Goal: Information Seeking & Learning: Learn about a topic

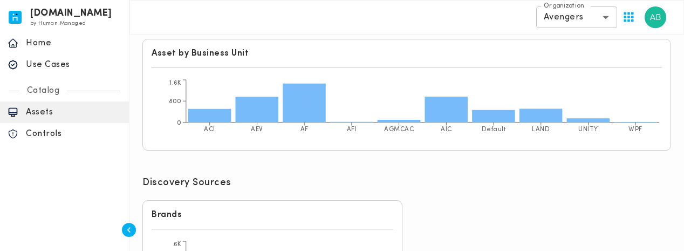
scroll to position [441, 0]
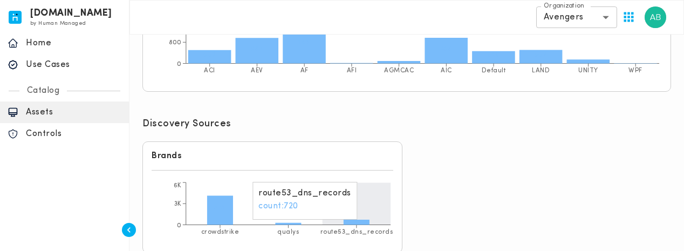
click at [361, 219] on icon at bounding box center [356, 221] width 26 height 5
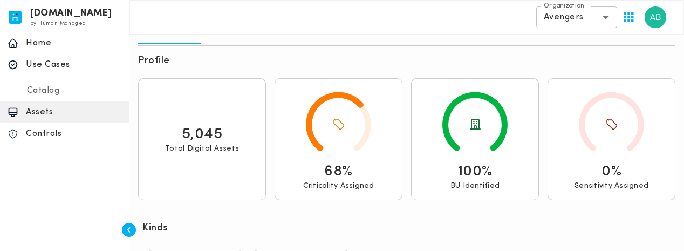
scroll to position [0, 0]
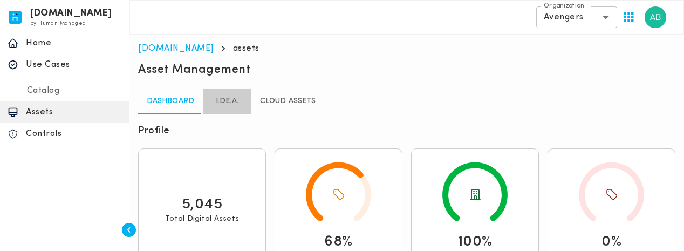
click at [248, 104] on link "I.DE.A." at bounding box center [227, 101] width 49 height 26
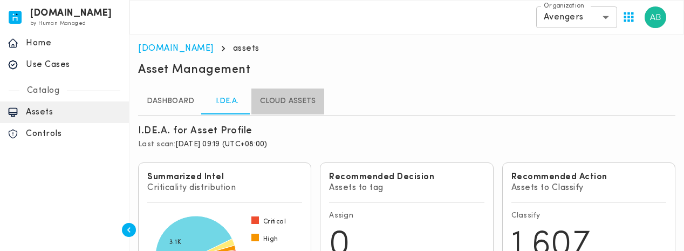
click at [280, 105] on link "Cloud Assets" at bounding box center [287, 101] width 73 height 26
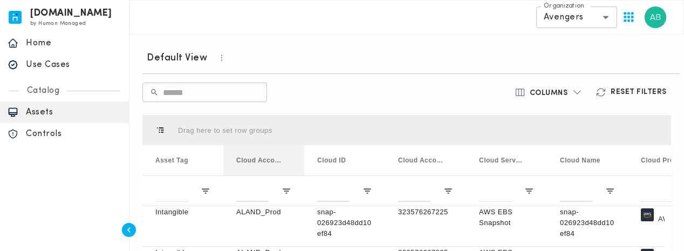
scroll to position [76, 0]
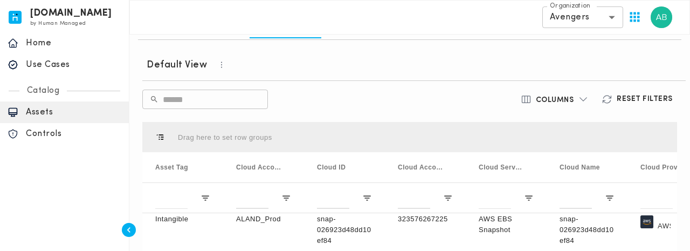
click at [603, 19] on body "[DOMAIN_NAME] by Human Managed {"resourceSet":[{"resourceId":"invicta-io/web/na…" at bounding box center [345, 201] width 690 height 554
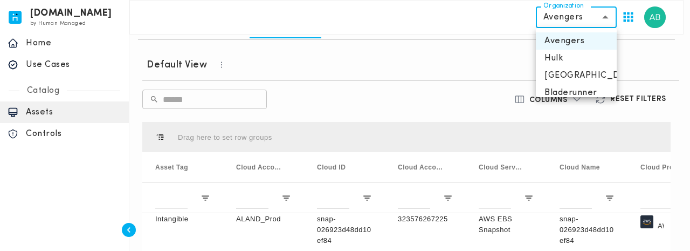
click at [365, 54] on div at bounding box center [345, 125] width 690 height 251
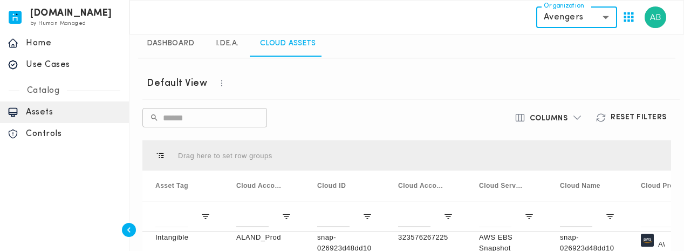
scroll to position [0, 0]
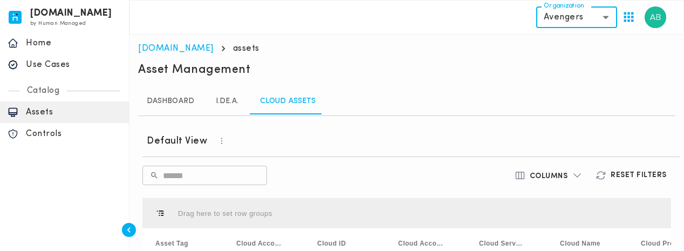
click at [162, 95] on link "Dashboard" at bounding box center [170, 101] width 65 height 26
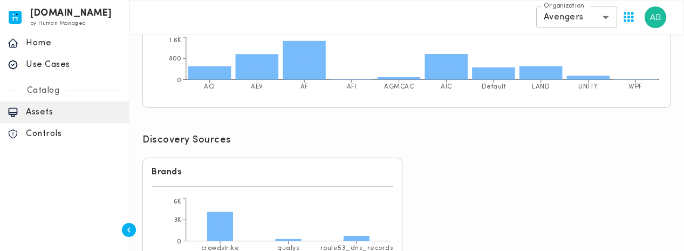
scroll to position [441, 0]
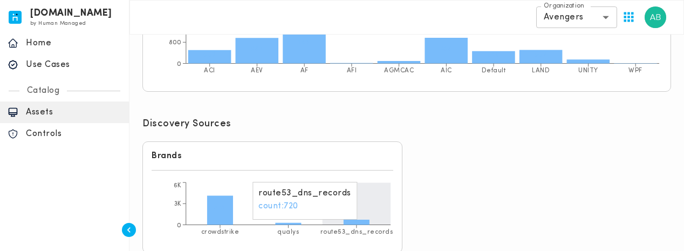
click at [360, 208] on icon "crowdstrike qualys route53_dns_records 0 3K 6K 4.1K" at bounding box center [273, 211] width 242 height 65
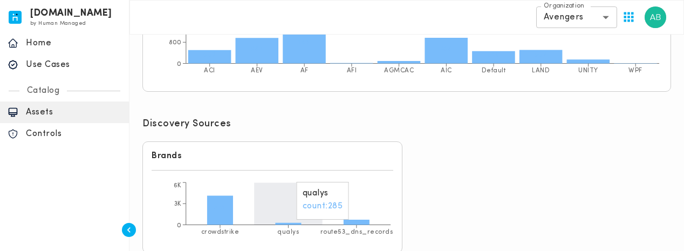
click at [286, 195] on icon "crowdstrike qualys route53_dns_records 0 3K 6K 4.1K" at bounding box center [273, 211] width 242 height 65
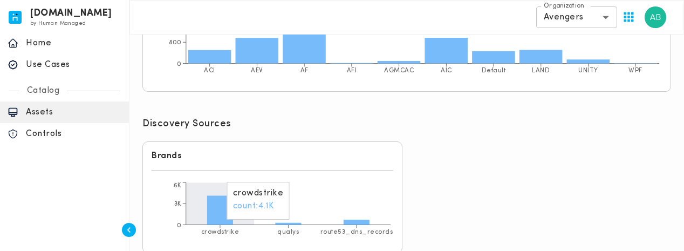
click at [250, 197] on icon "crowdstrike qualys route53_dns_records 0 3K 6K 4.1K" at bounding box center [273, 211] width 242 height 65
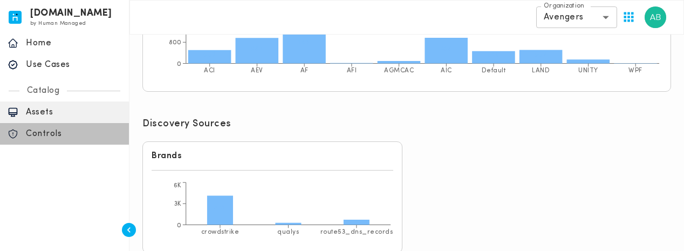
click at [53, 138] on p "Controls" at bounding box center [73, 133] width 95 height 11
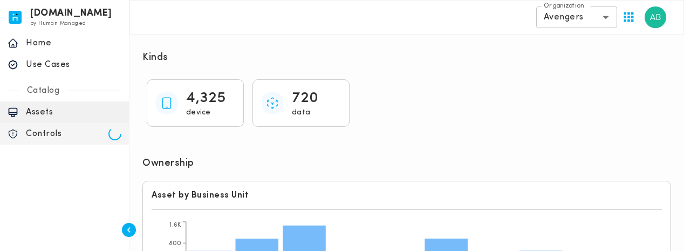
scroll to position [0, 0]
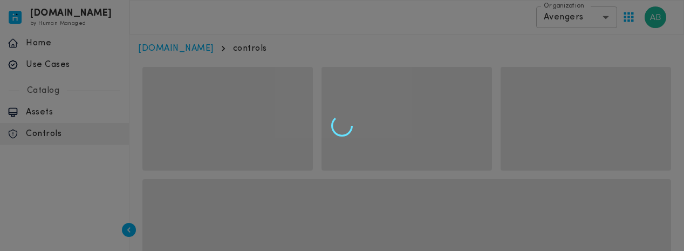
drag, startPoint x: 690, startPoint y: 177, endPoint x: 685, endPoint y: 12, distance: 165.1
click at [683, 12] on html "[DOMAIN_NAME] by Human Managed {"resourceSet":[{"resourceId":"invicta-io/web/na…" at bounding box center [342, 178] width 684 height 356
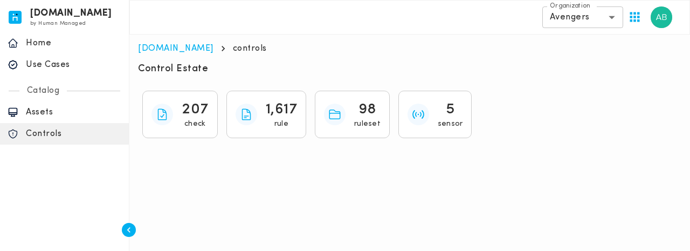
click at [552, 151] on html "[DOMAIN_NAME] by Human Managed {"resourceSet":[{"resourceId":"invicta-io/web/na…" at bounding box center [345, 75] width 690 height 151
click at [58, 110] on p "Assets" at bounding box center [73, 112] width 95 height 11
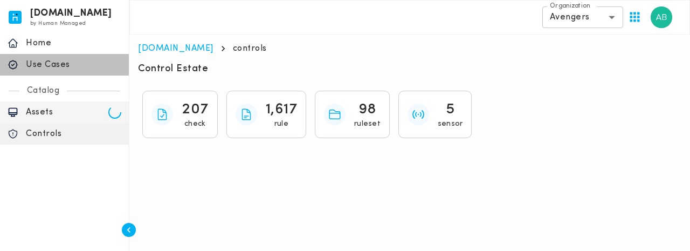
click at [63, 67] on p "Use Cases" at bounding box center [73, 64] width 95 height 11
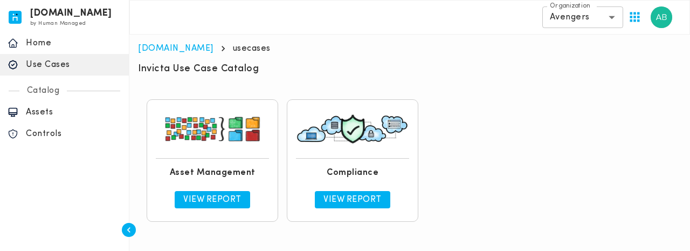
click at [578, 154] on div "Asset Management View Report Compliance View Report" at bounding box center [409, 160] width 535 height 131
click at [178, 196] on link "View Report" at bounding box center [212, 199] width 75 height 17
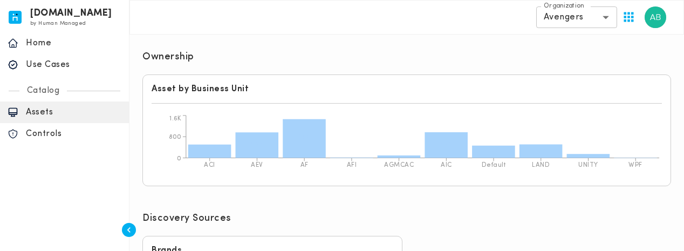
scroll to position [29, 0]
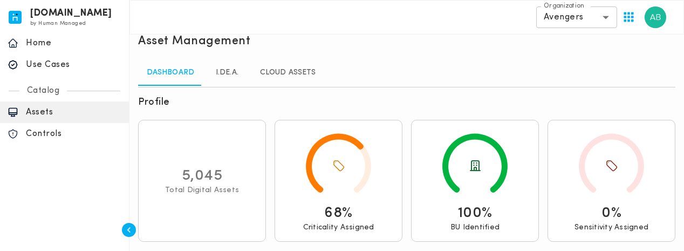
click at [229, 79] on link "I.DE.A." at bounding box center [227, 73] width 49 height 26
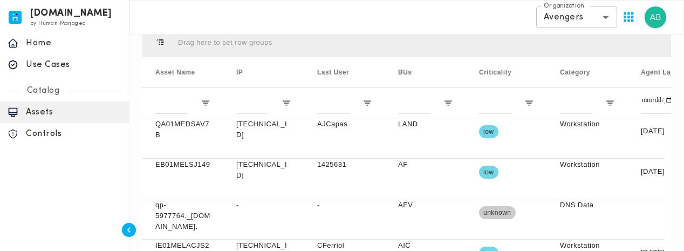
scroll to position [261, 0]
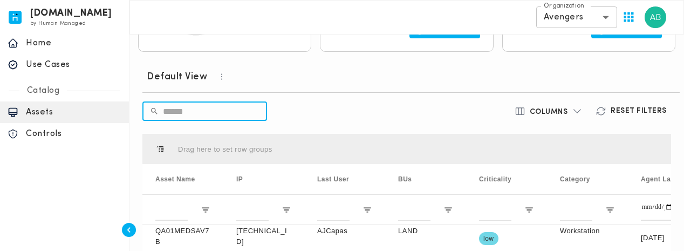
click at [203, 100] on input "text" at bounding box center [215, 111] width 104 height 30
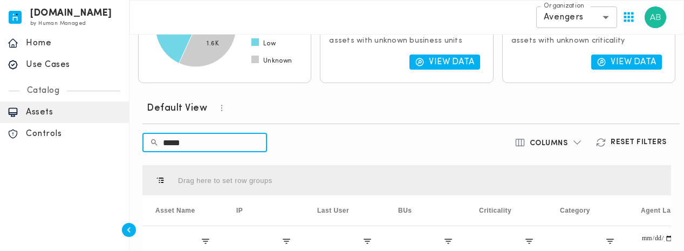
scroll to position [223, 0]
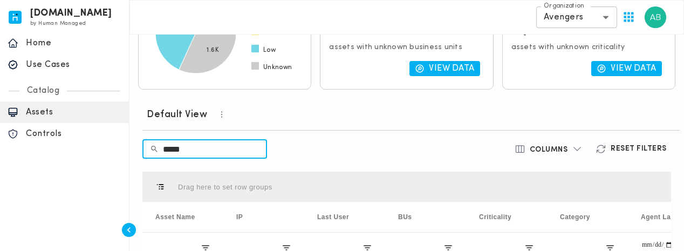
type input "*****"
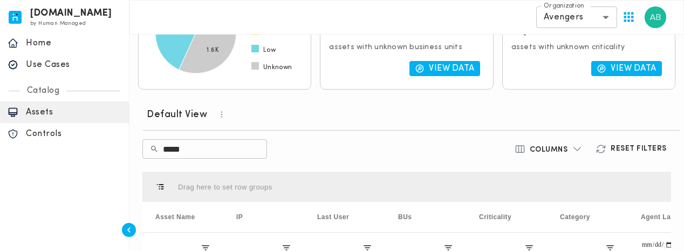
click at [341, 178] on div "Drag here to set row groups" at bounding box center [406, 186] width 528 height 30
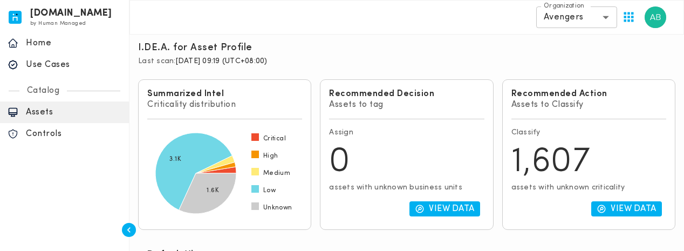
scroll to position [91, 0]
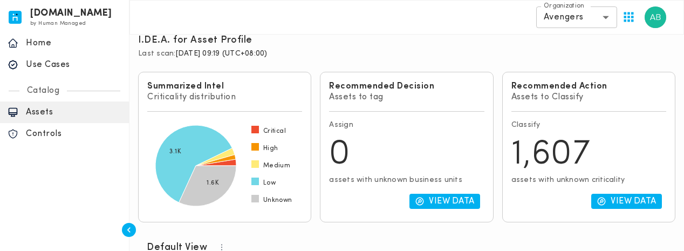
drag, startPoint x: 385, startPoint y: 93, endPoint x: 534, endPoint y: 100, distance: 149.0
click at [489, 94] on div "Recommended Decision Assets to tag Assign 0 assets with unknown business units …" at bounding box center [406, 147] width 173 height 150
drag, startPoint x: 544, startPoint y: 102, endPoint x: 619, endPoint y: 102, distance: 75.0
click at [597, 100] on div "Recommended Action Assets to Classify Classify 1,607 assets with unknown critic…" at bounding box center [588, 147] width 173 height 150
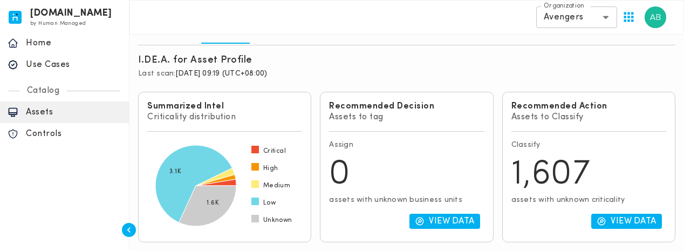
scroll to position [65, 0]
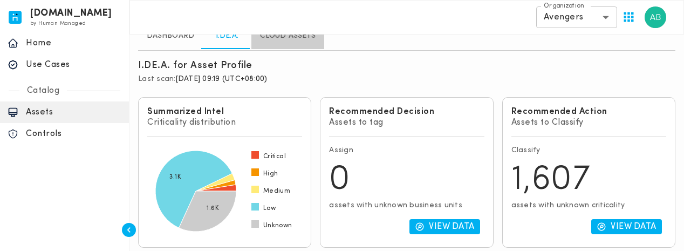
click at [290, 37] on link "Cloud Assets" at bounding box center [287, 36] width 73 height 26
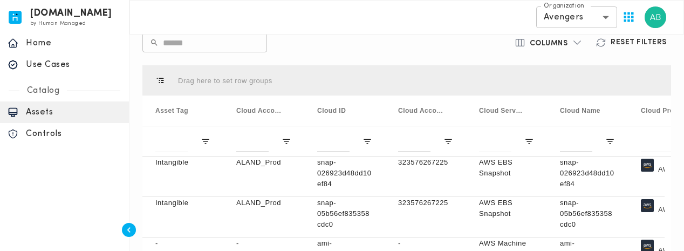
scroll to position [127, 0]
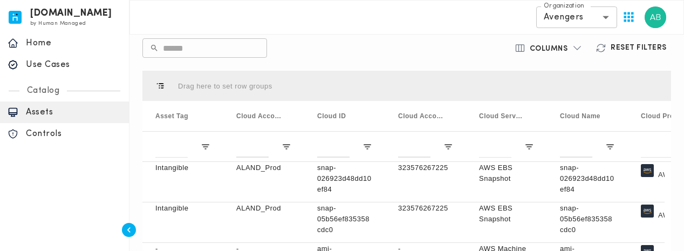
click at [583, 26] on body "[DOMAIN_NAME] by Human Managed {"resourceSet":[{"resourceId":"invicta-io/web/na…" at bounding box center [342, 150] width 684 height 554
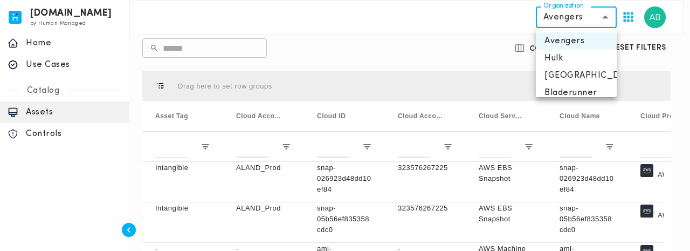
click at [452, 28] on div at bounding box center [345, 125] width 690 height 251
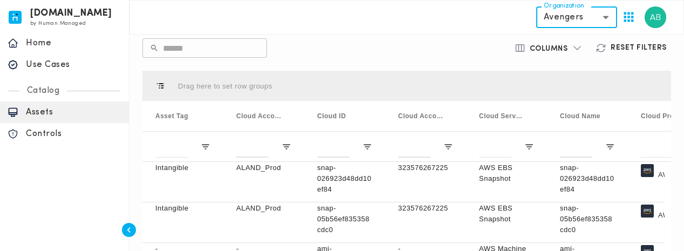
click at [44, 45] on p "Home" at bounding box center [73, 43] width 95 height 11
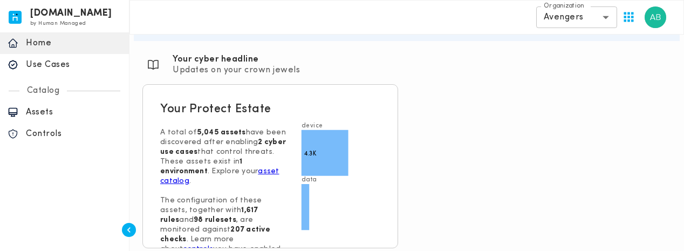
scroll to position [111, 0]
click at [452, 124] on div "Section ID: Good morning, Akhtar Section ID: Section ID: objectives Welcome to …" at bounding box center [407, 101] width 546 height 308
click at [209, 167] on link "asset catalog" at bounding box center [219, 175] width 119 height 18
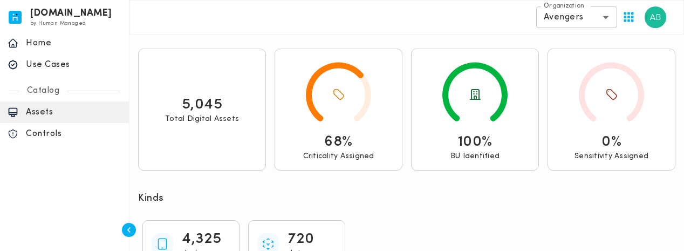
scroll to position [112, 0]
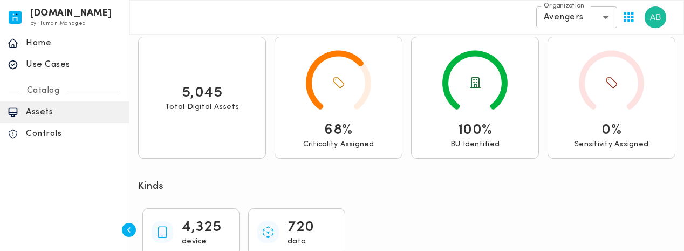
click at [207, 109] on p "Total Digital Assets" at bounding box center [202, 107] width 74 height 10
click at [208, 92] on p "5,045" at bounding box center [202, 92] width 41 height 19
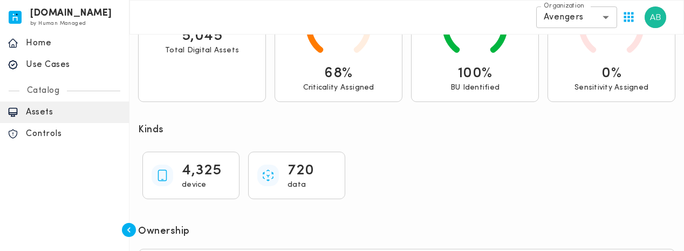
scroll to position [178, 0]
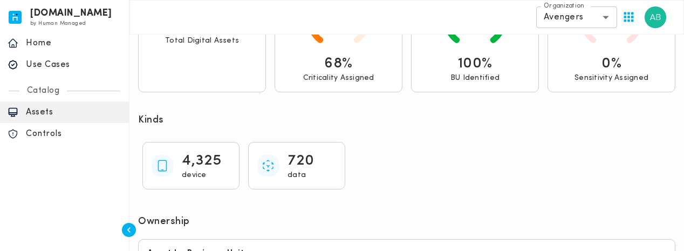
click at [284, 162] on div "720 data" at bounding box center [296, 165] width 79 height 29
click at [305, 157] on p "720" at bounding box center [300, 160] width 27 height 19
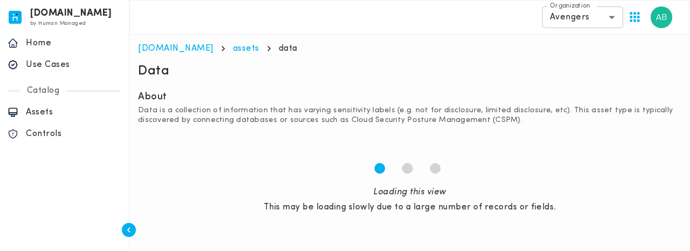
click at [566, 74] on div "Data" at bounding box center [410, 72] width 544 height 19
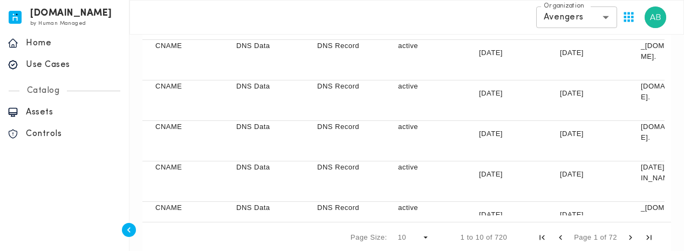
scroll to position [308, 0]
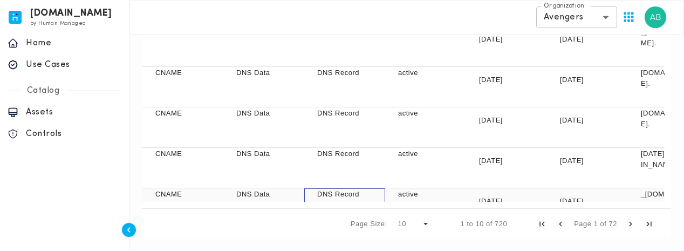
click at [370, 198] on p "DNS Record" at bounding box center [344, 194] width 55 height 11
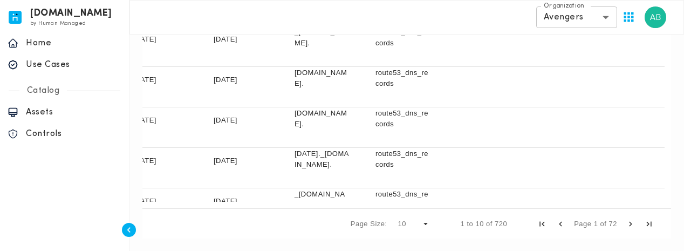
scroll to position [0, 0]
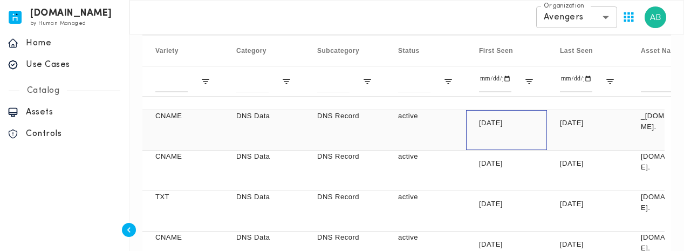
drag, startPoint x: 480, startPoint y: 119, endPoint x: 508, endPoint y: 122, distance: 28.7
click at [508, 122] on div "[DATE]" at bounding box center [506, 130] width 81 height 40
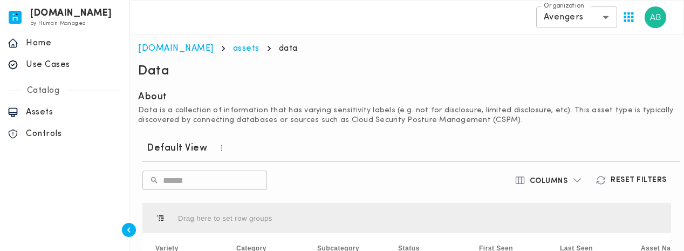
click at [325, 85] on div "Data" at bounding box center [407, 72] width 546 height 28
click at [386, 101] on div "About" at bounding box center [406, 98] width 537 height 15
